Goal: Information Seeking & Learning: Learn about a topic

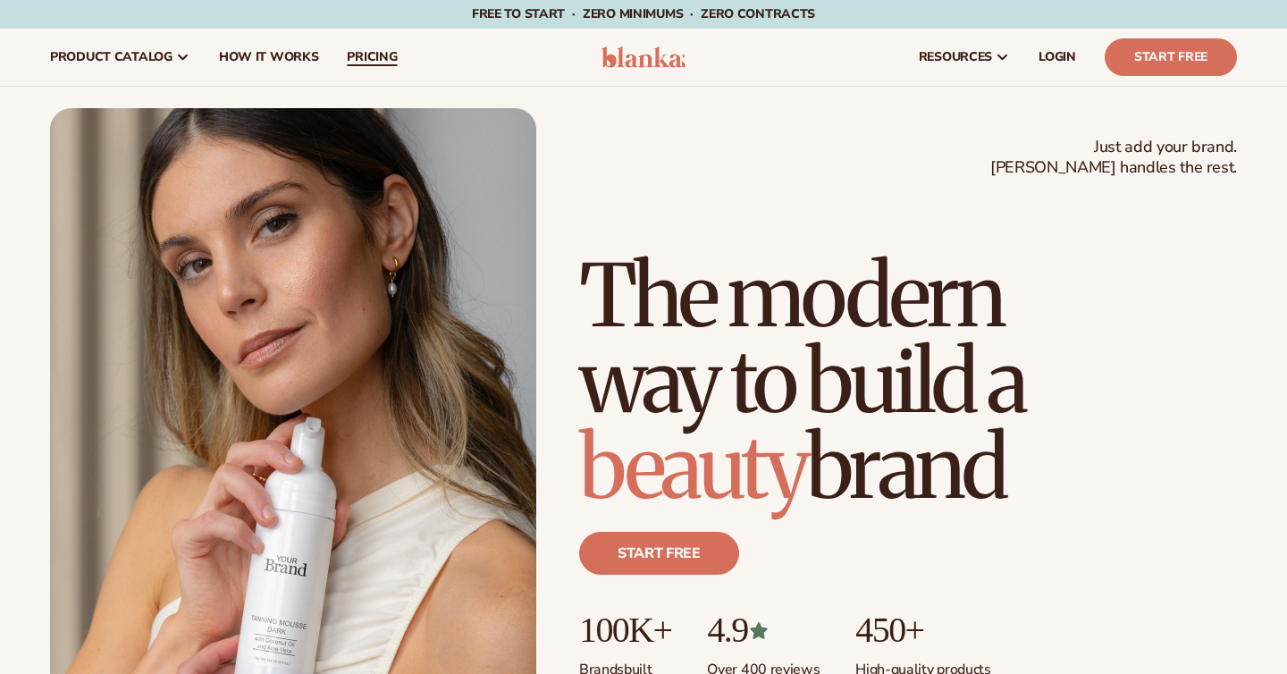
click at [358, 56] on span "pricing" at bounding box center [372, 57] width 50 height 14
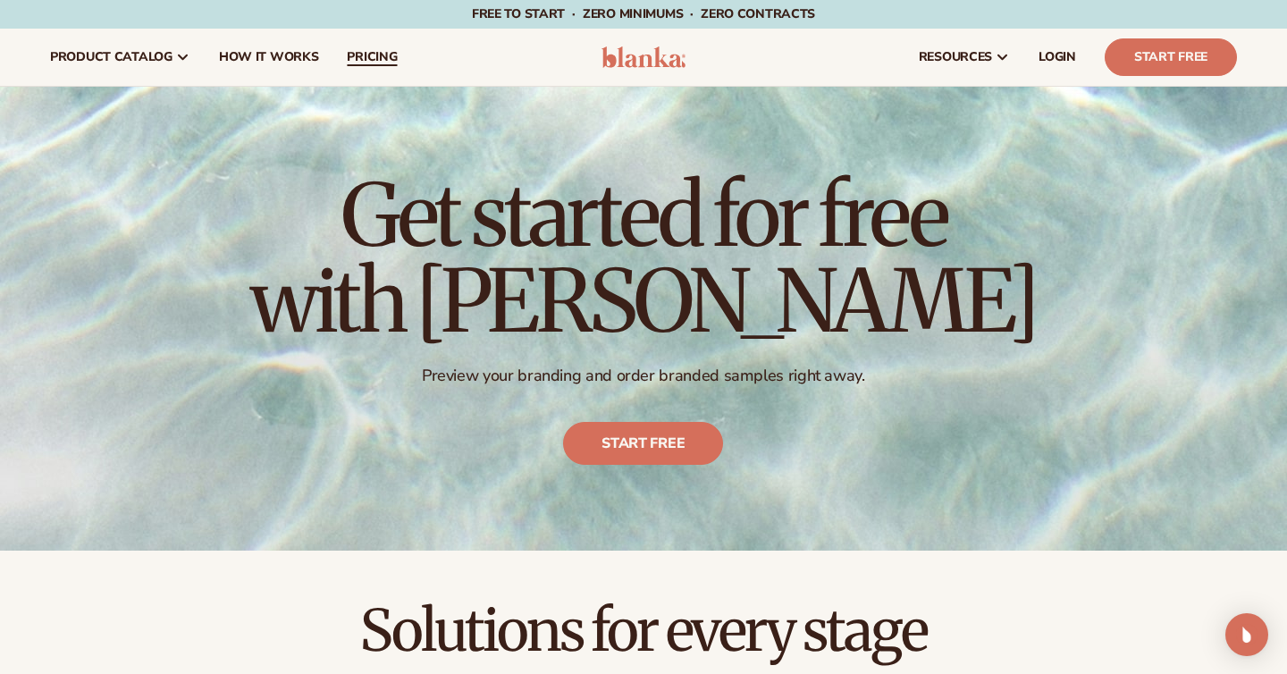
click at [367, 60] on span "pricing" at bounding box center [372, 57] width 50 height 14
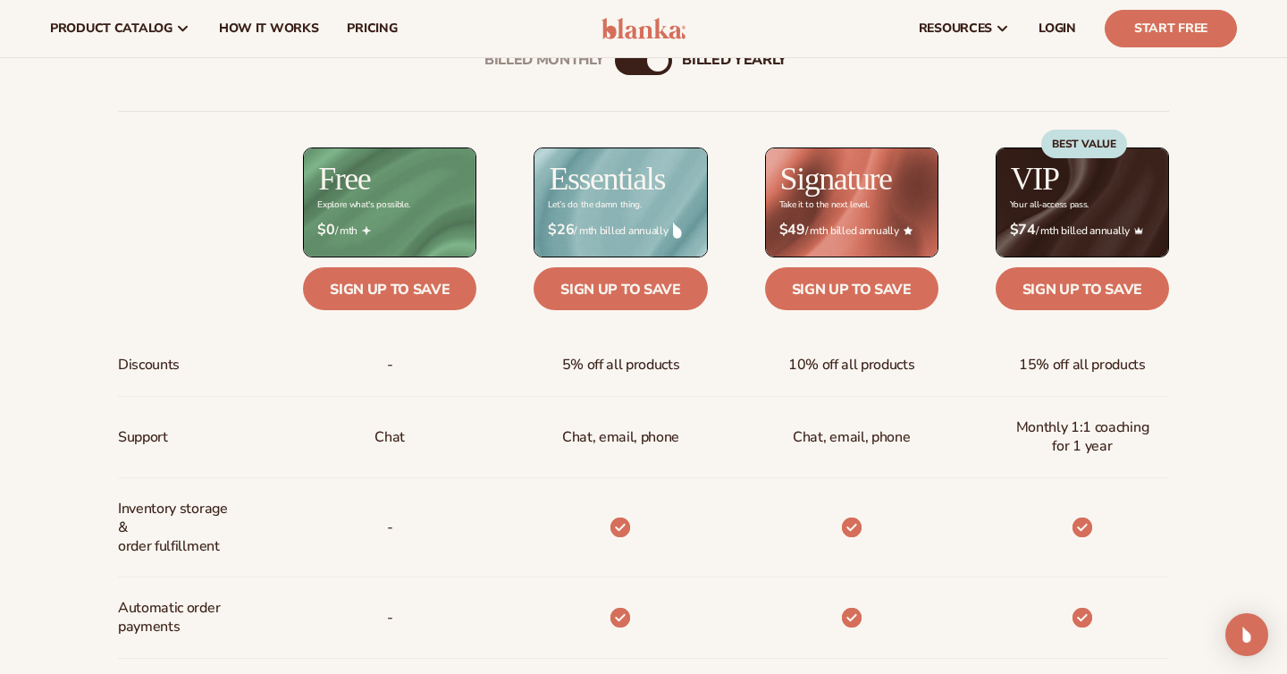
scroll to position [620, 0]
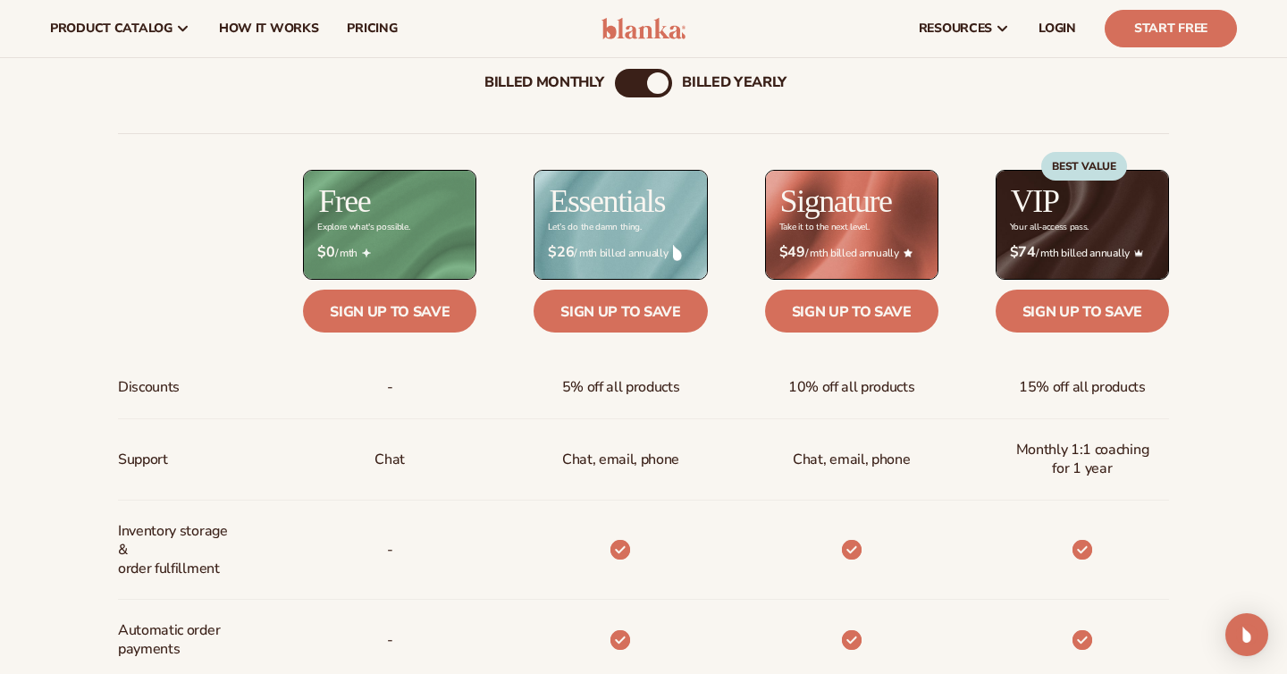
click at [557, 85] on div "Billed Monthly" at bounding box center [545, 83] width 120 height 17
click at [698, 79] on div "billed Yearly" at bounding box center [734, 83] width 105 height 17
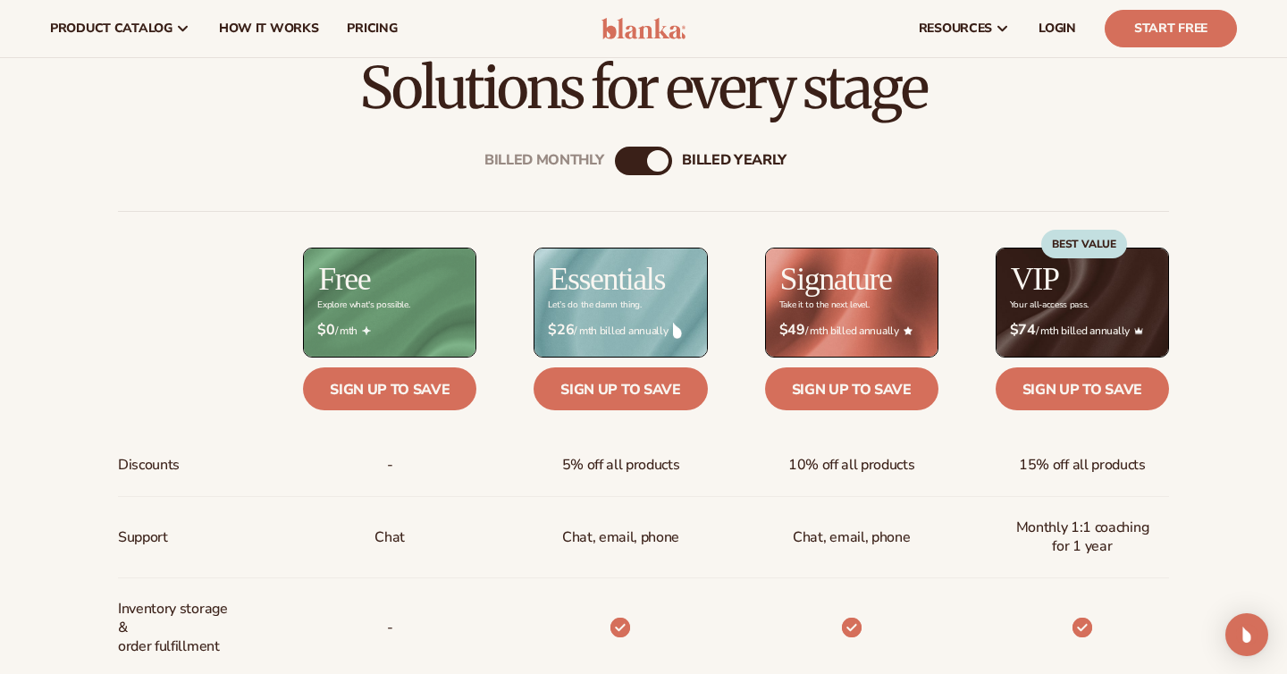
scroll to position [345, 0]
